Goal: Navigation & Orientation: Find specific page/section

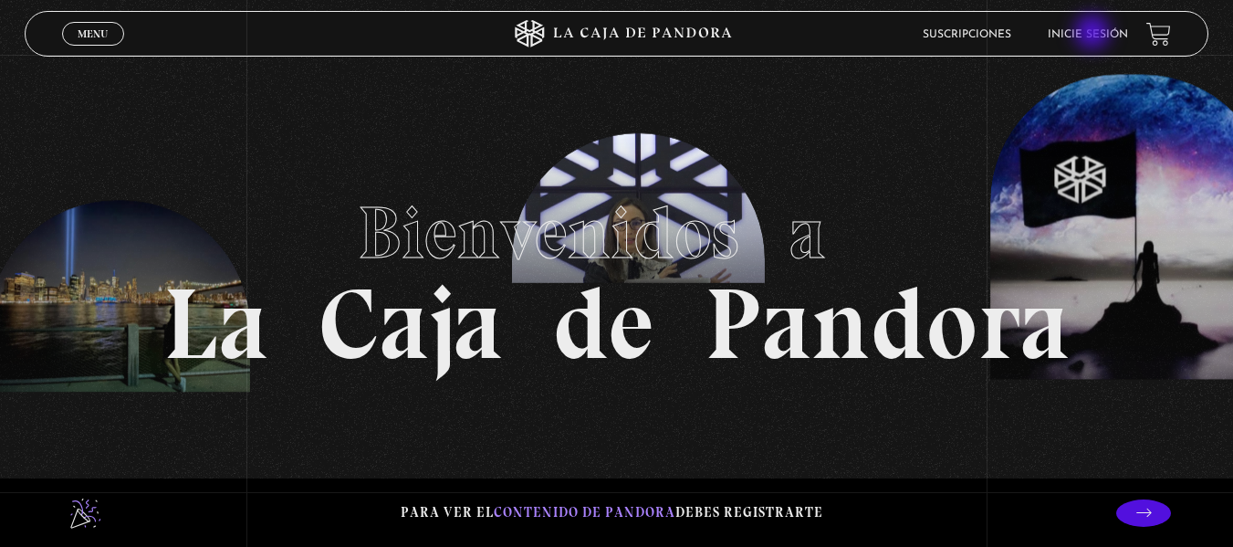
click at [1094, 34] on link "Inicie sesión" at bounding box center [1088, 34] width 80 height 11
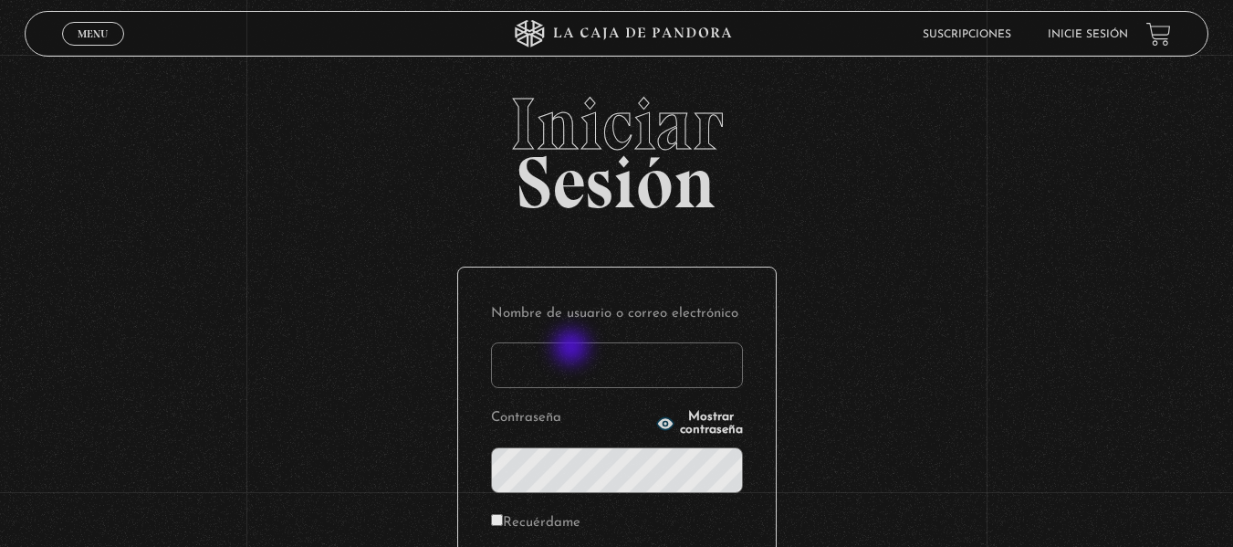
click at [573, 349] on input "Nombre de usuario o correo electrónico" at bounding box center [617, 365] width 252 height 46
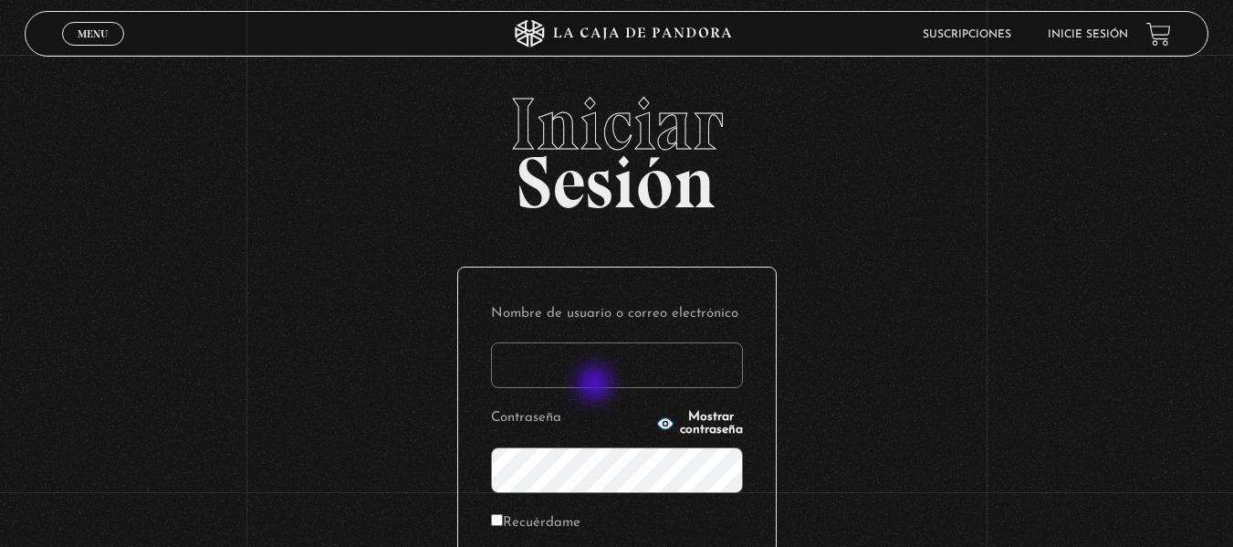
type input "yngr29@gmail.com"
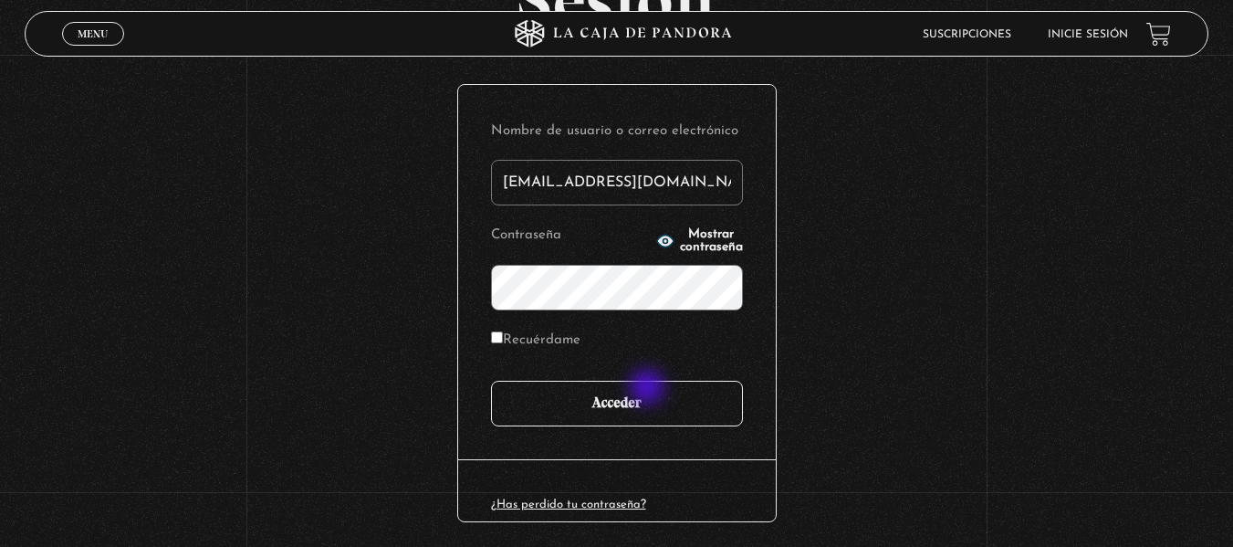
click at [649, 389] on input "Acceder" at bounding box center [617, 404] width 252 height 46
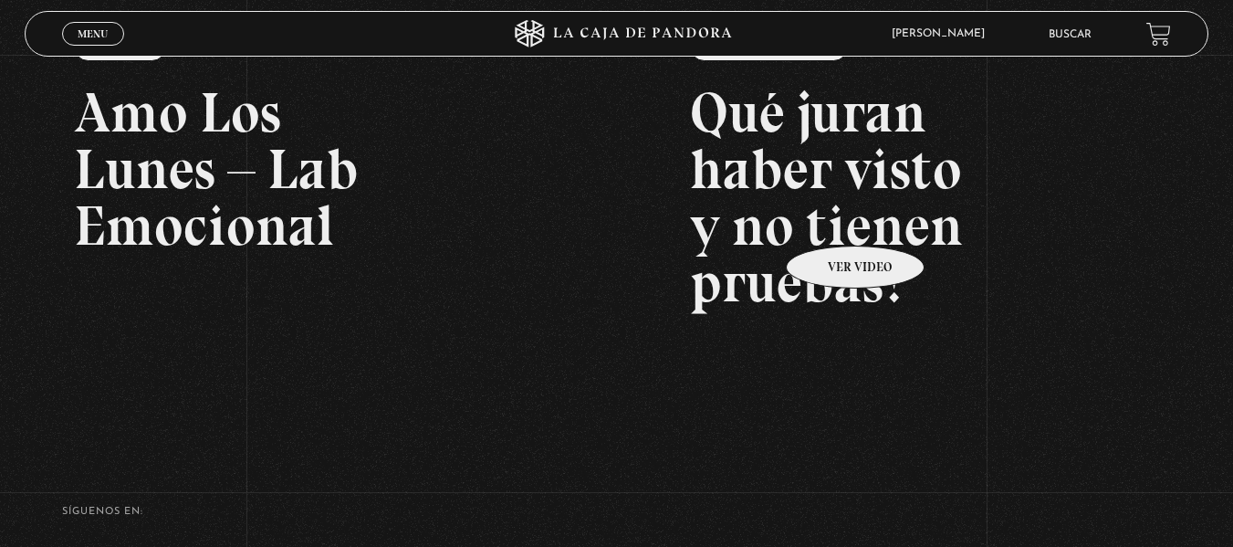
scroll to position [274, 0]
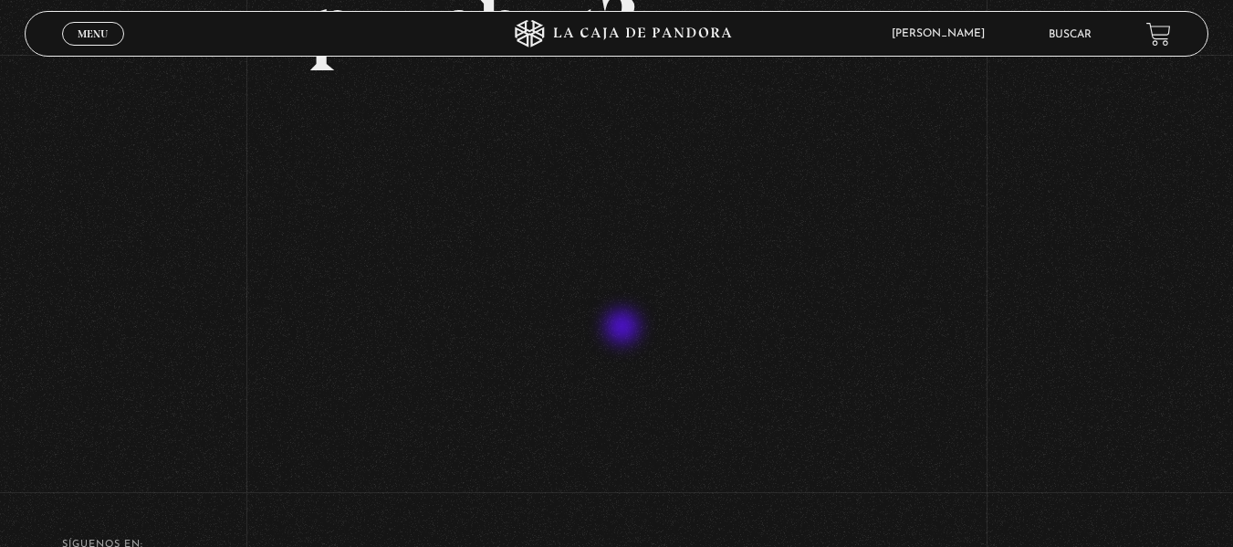
scroll to position [365, 0]
